Goal: Find specific page/section: Find specific page/section

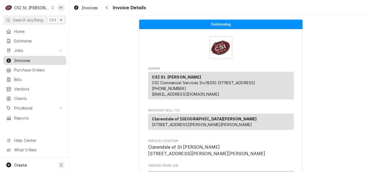
click at [32, 59] on span "Invoices" at bounding box center [38, 61] width 49 height 6
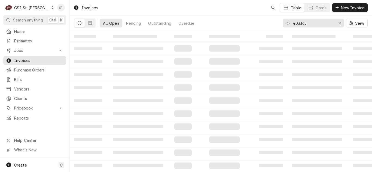
click at [285, 21] on div "403365" at bounding box center [313, 23] width 61 height 9
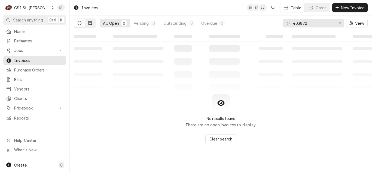
type input "403872"
click at [93, 26] on button "Dynamic Content Wrapper" at bounding box center [90, 23] width 10 height 9
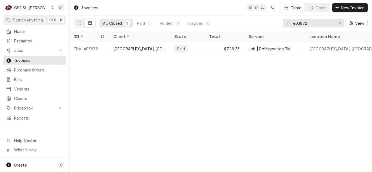
click at [137, 49] on div "[GEOGRAPHIC_DATA] [GEOGRAPHIC_DATA]" at bounding box center [139, 49] width 52 height 6
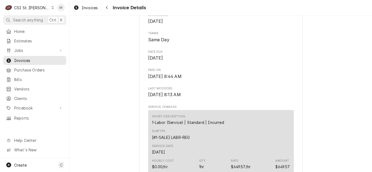
scroll to position [326, 0]
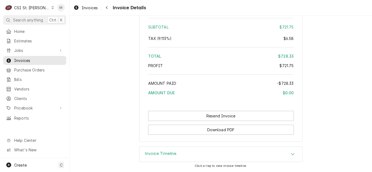
click at [156, 155] on h3 "Invoice Timeline" at bounding box center [161, 153] width 32 height 5
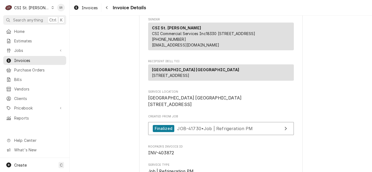
scroll to position [0, 0]
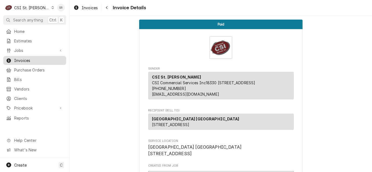
drag, startPoint x: 30, startPoint y: 47, endPoint x: 30, endPoint y: 58, distance: 10.9
click at [30, 48] on span "Jobs" at bounding box center [34, 51] width 41 height 6
click at [30, 58] on span "Invoices" at bounding box center [38, 61] width 49 height 6
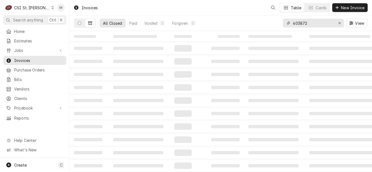
click at [282, 21] on div "All Closed Paid Voided 0 Forgiven 0 403872 View" at bounding box center [220, 23] width 293 height 15
click at [42, 48] on span "Jobs" at bounding box center [34, 51] width 41 height 6
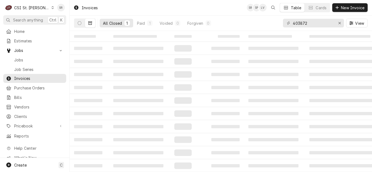
click at [38, 63] on div "Jobs Job Series" at bounding box center [34, 64] width 63 height 18
click at [40, 58] on span "Jobs" at bounding box center [38, 60] width 49 height 6
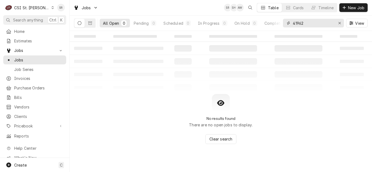
drag, startPoint x: 310, startPoint y: 22, endPoint x: 285, endPoint y: 22, distance: 25.0
click at [285, 22] on div "41962" at bounding box center [313, 23] width 61 height 9
type input "41690"
click at [91, 21] on icon "Dynamic Content Wrapper" at bounding box center [90, 22] width 4 height 3
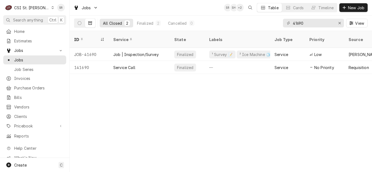
click at [160, 48] on div "Job | Inspection/Survey" at bounding box center [139, 54] width 61 height 13
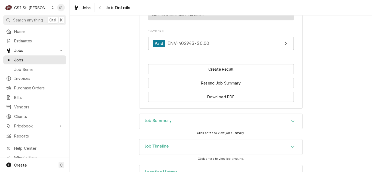
scroll to position [557, 0]
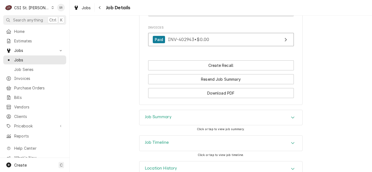
click at [163, 140] on h3 "Job Timeline" at bounding box center [157, 142] width 24 height 5
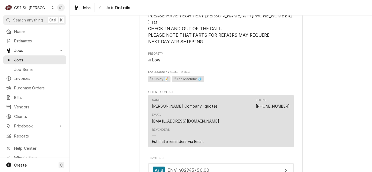
scroll to position [475, 0]
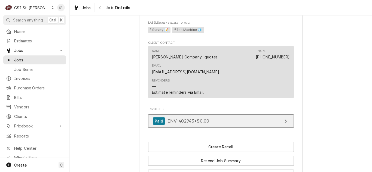
click at [175, 118] on div "Paid INV-402943 • $0.00" at bounding box center [181, 121] width 57 height 7
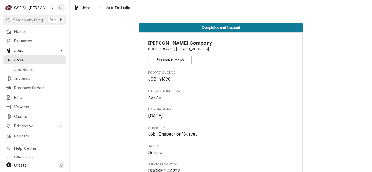
scroll to position [0, 0]
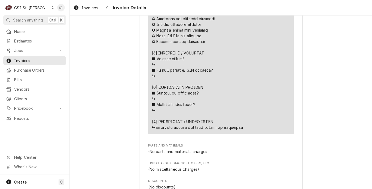
scroll to position [435, 0]
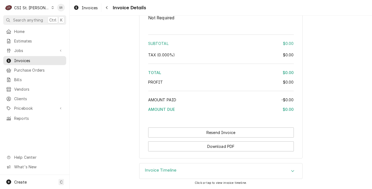
click at [182, 164] on div "Invoice Timeline" at bounding box center [220, 170] width 163 height 15
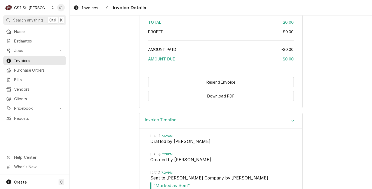
scroll to position [986, 0]
